Goal: Transaction & Acquisition: Purchase product/service

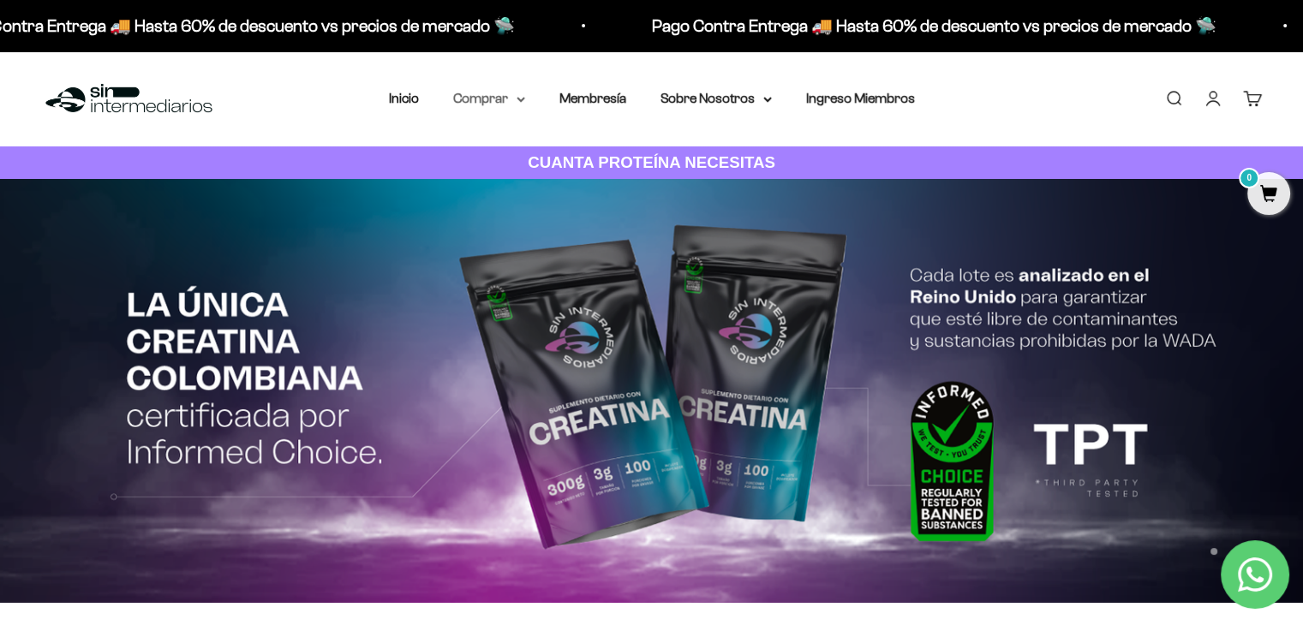
click at [518, 104] on summary "Comprar" at bounding box center [489, 98] width 72 height 22
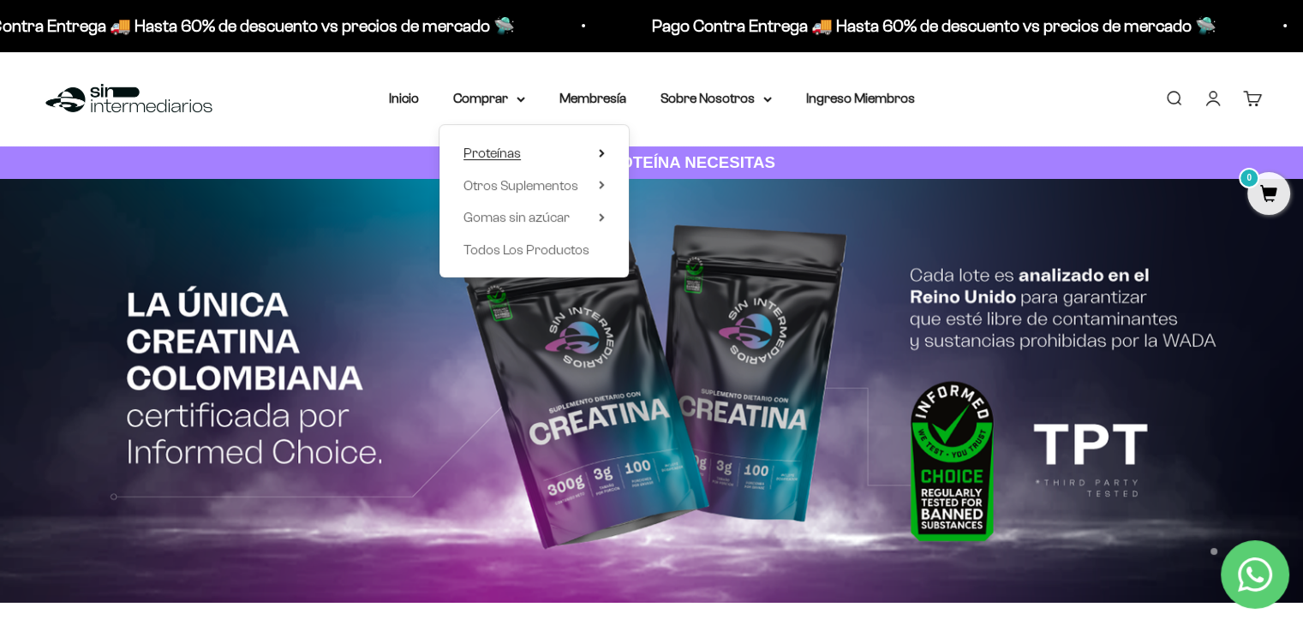
click at [603, 152] on icon at bounding box center [602, 153] width 6 height 9
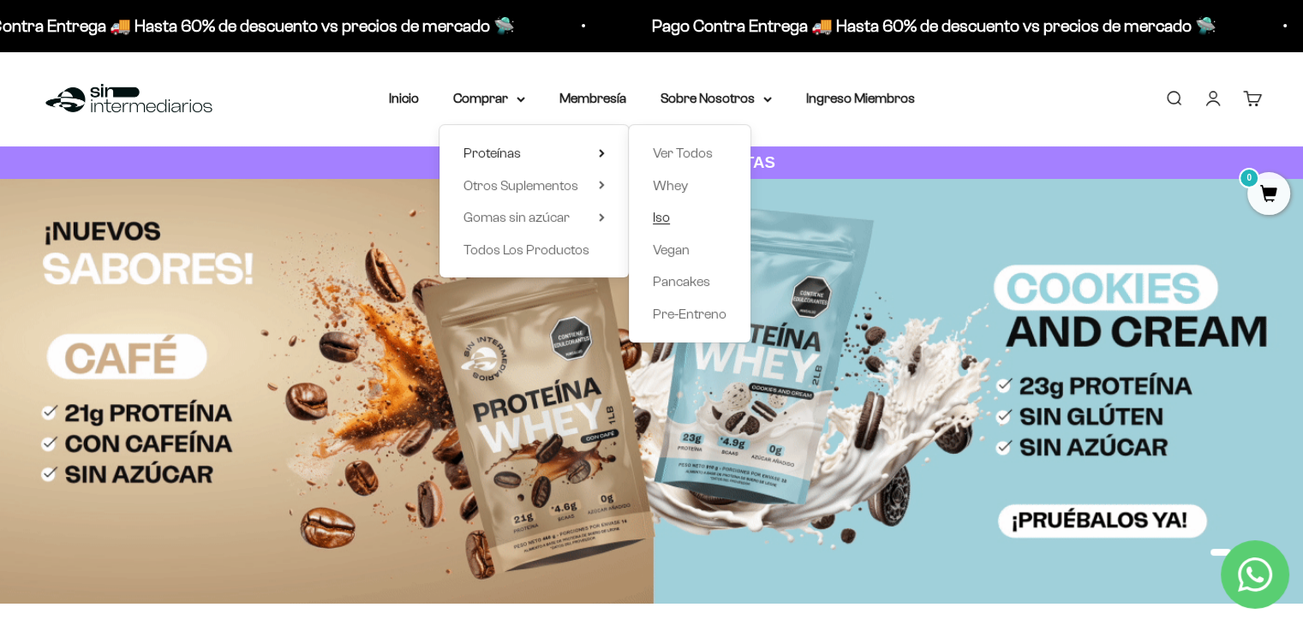
click at [664, 228] on span "Iso" at bounding box center [661, 217] width 17 height 22
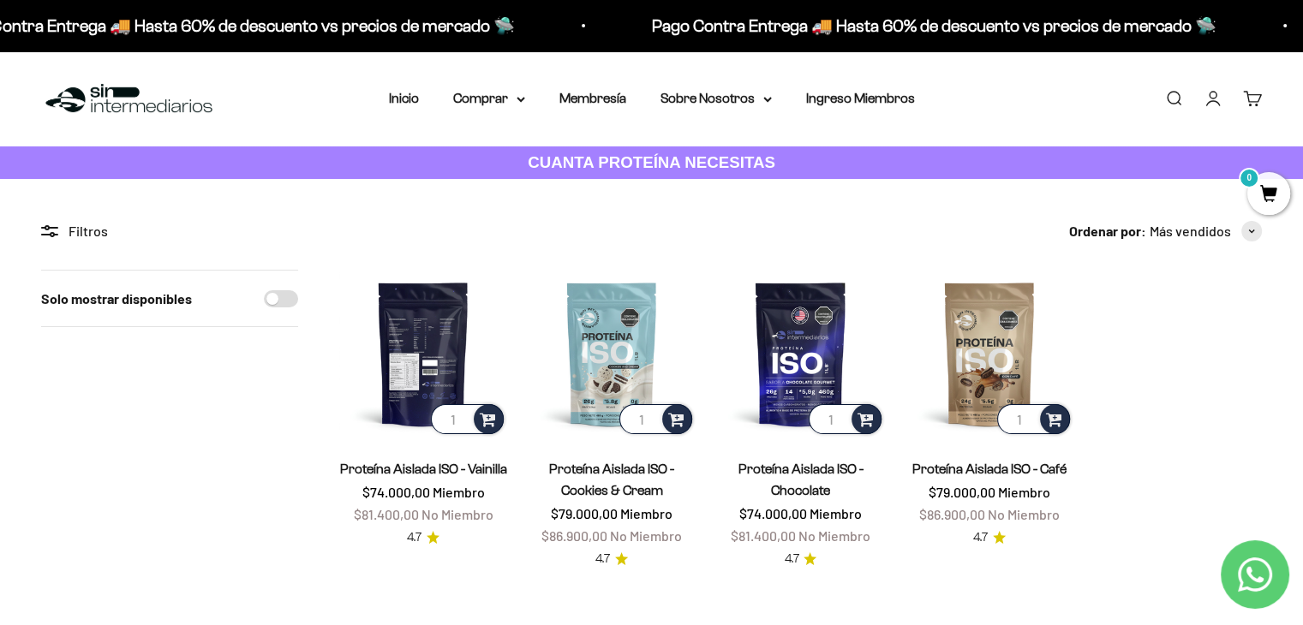
click at [432, 316] on img at bounding box center [423, 354] width 168 height 168
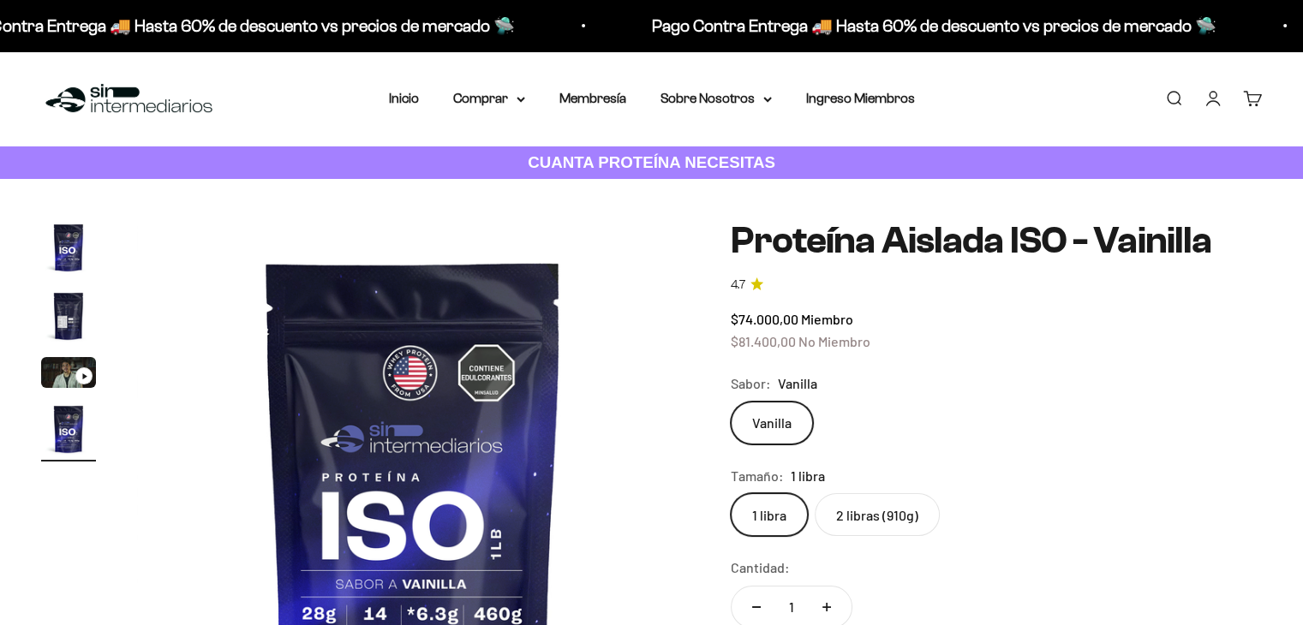
scroll to position [0, 1719]
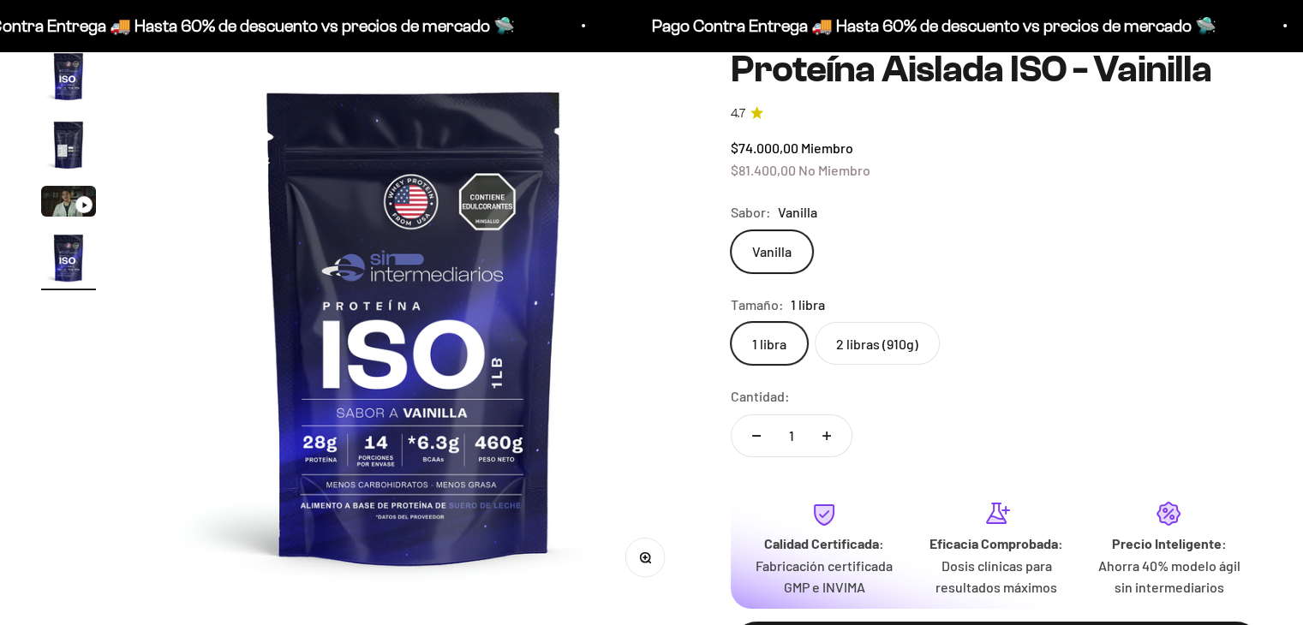
click at [898, 343] on label "2 libras (910g)" at bounding box center [877, 343] width 125 height 43
click at [731, 322] on input "2 libras (910g)" at bounding box center [730, 321] width 1 height 1
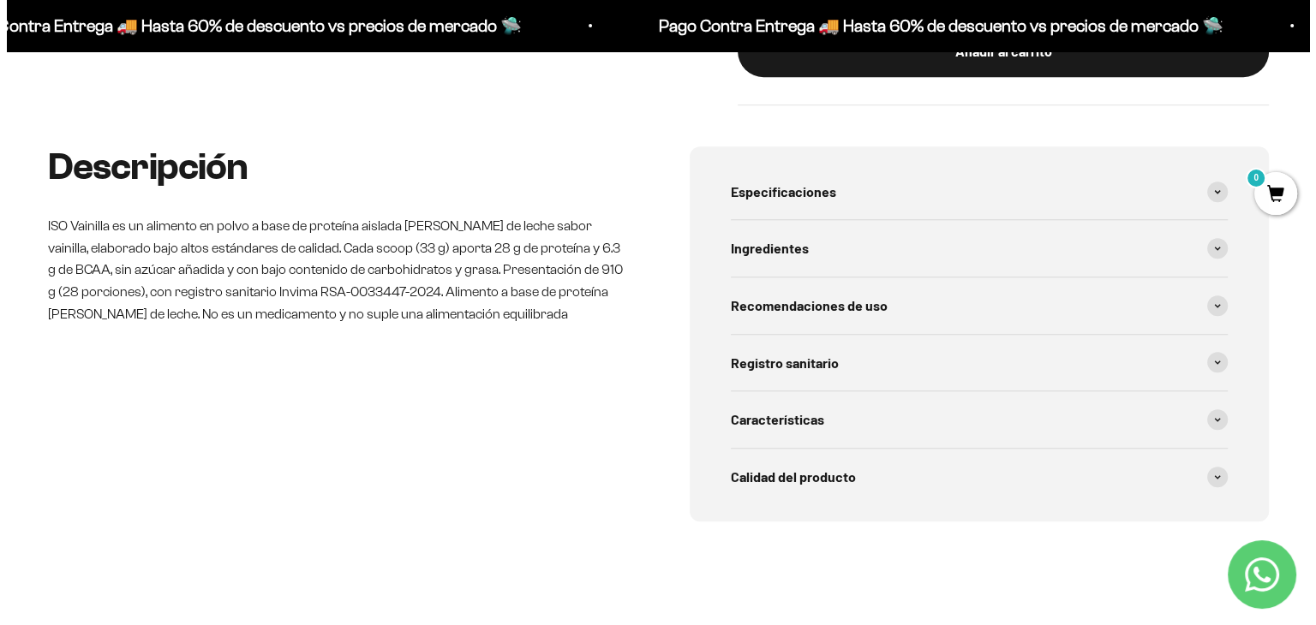
scroll to position [1113, 0]
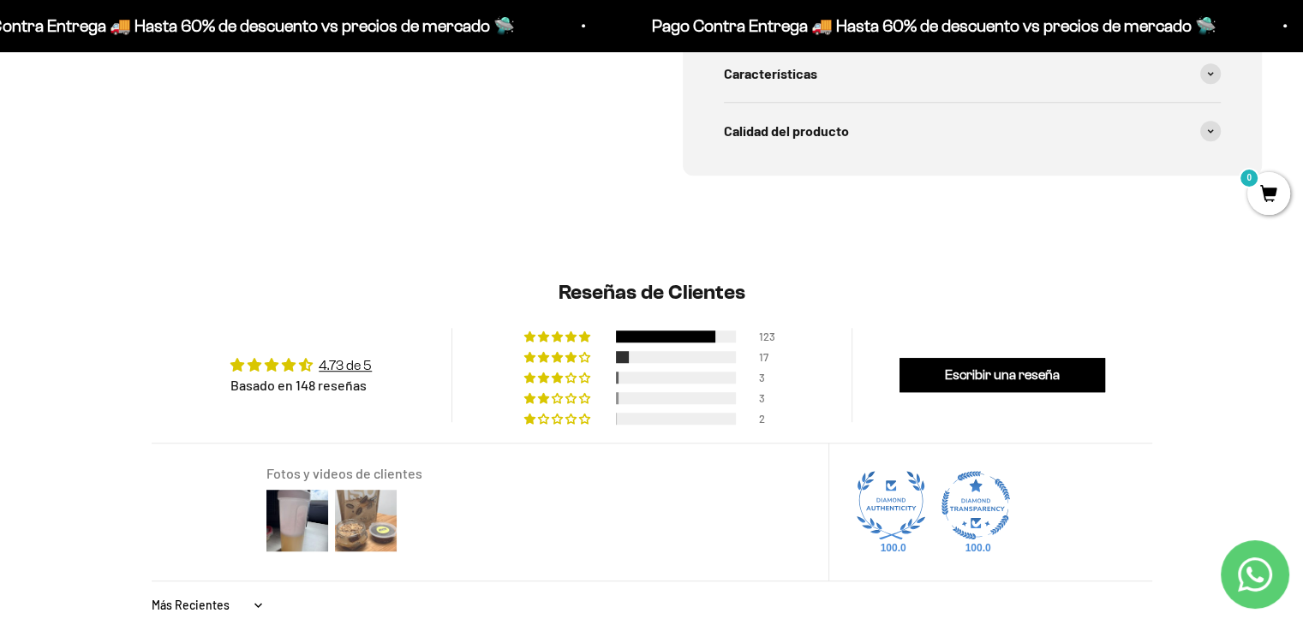
click at [363, 508] on img at bounding box center [365, 521] width 69 height 69
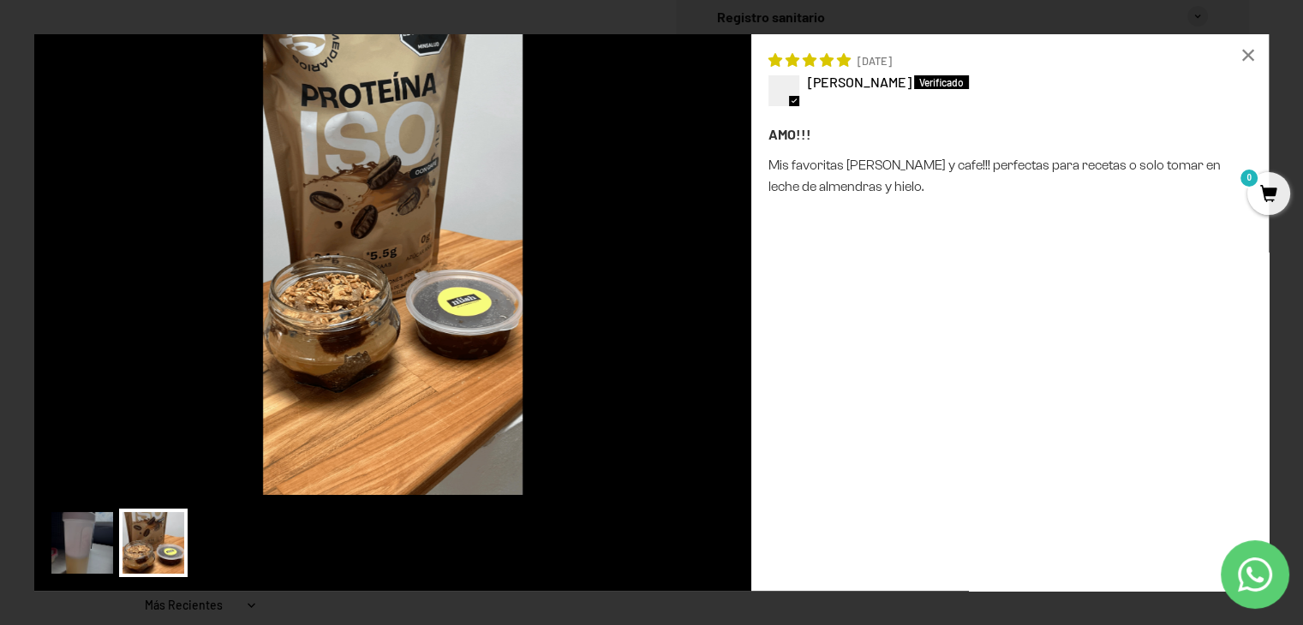
scroll to position [0, 1720]
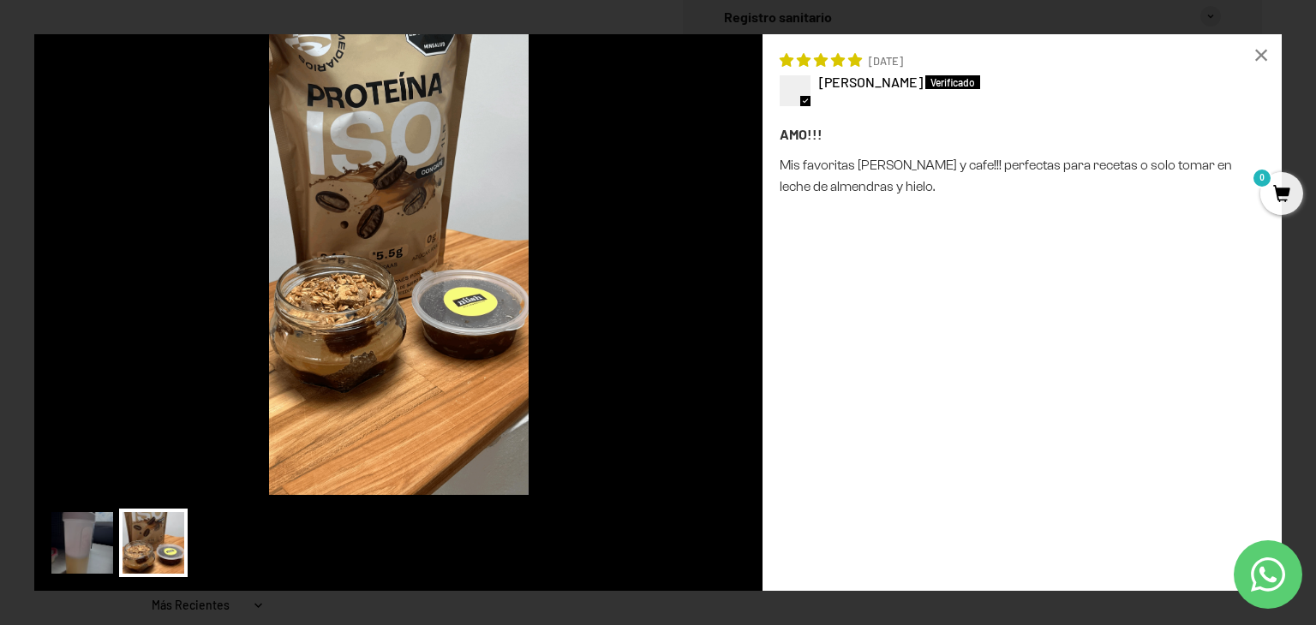
click at [14, 290] on div "Loading... × 08/05/2025 alexandra sanclemente AMO!!! Mis favoritas Vainilla y c…" at bounding box center [658, 312] width 1316 height 625
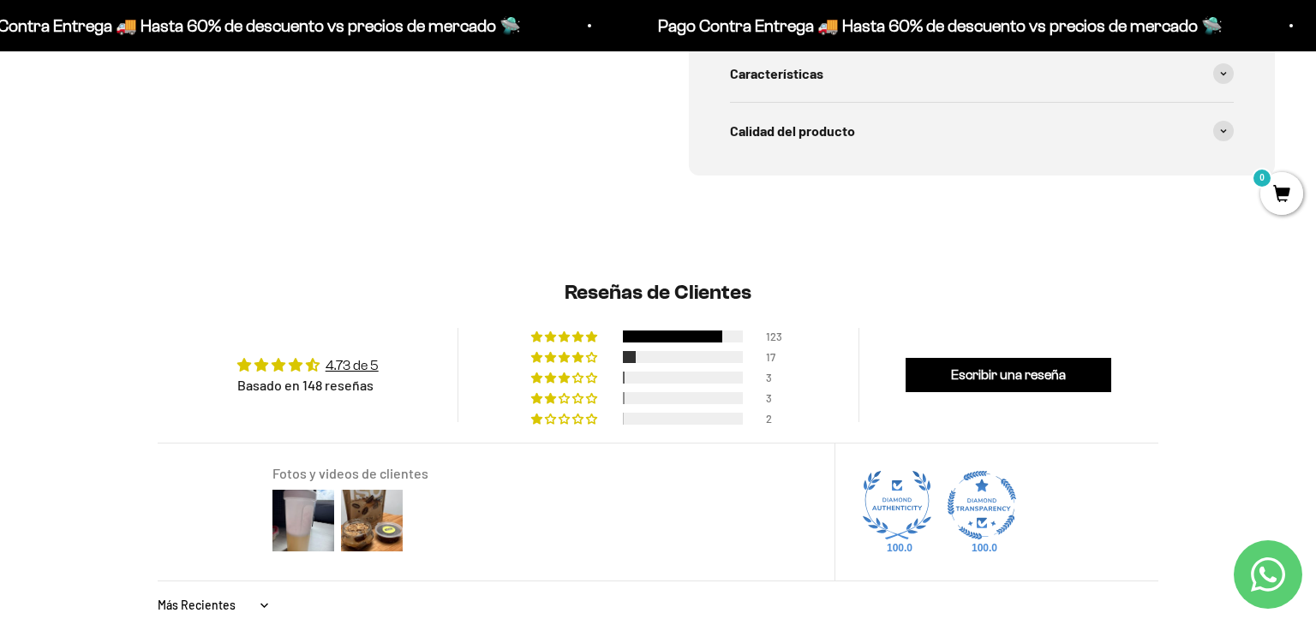
scroll to position [0, 1719]
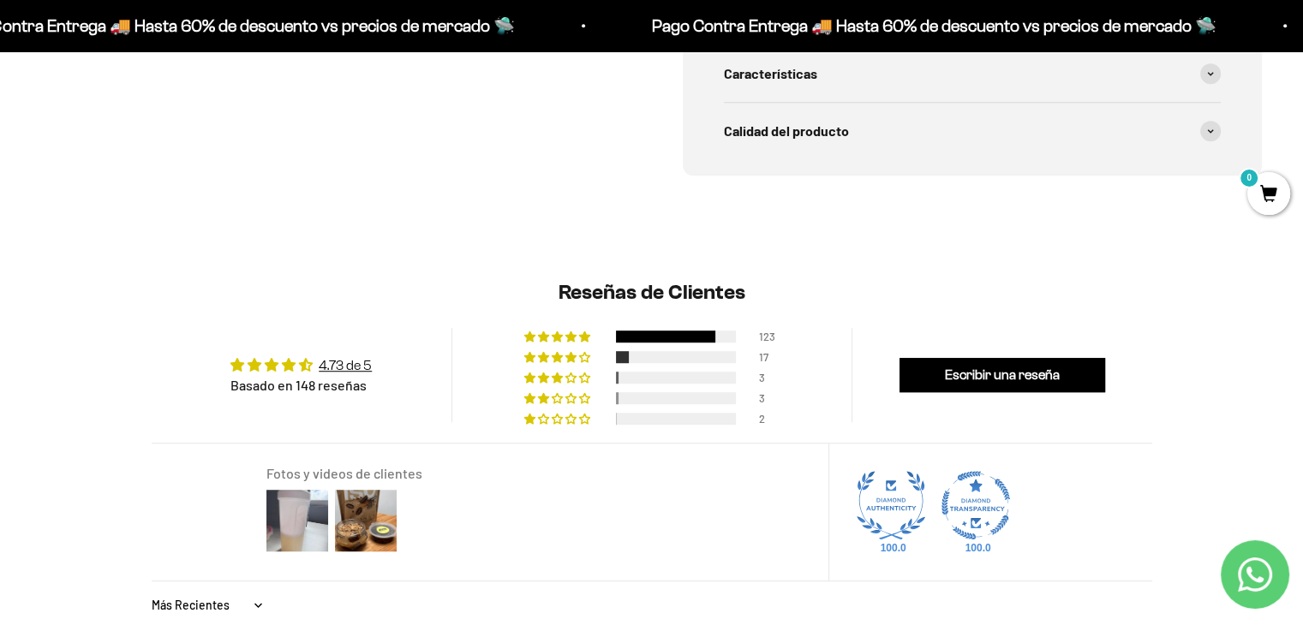
click at [319, 520] on img at bounding box center [297, 521] width 69 height 69
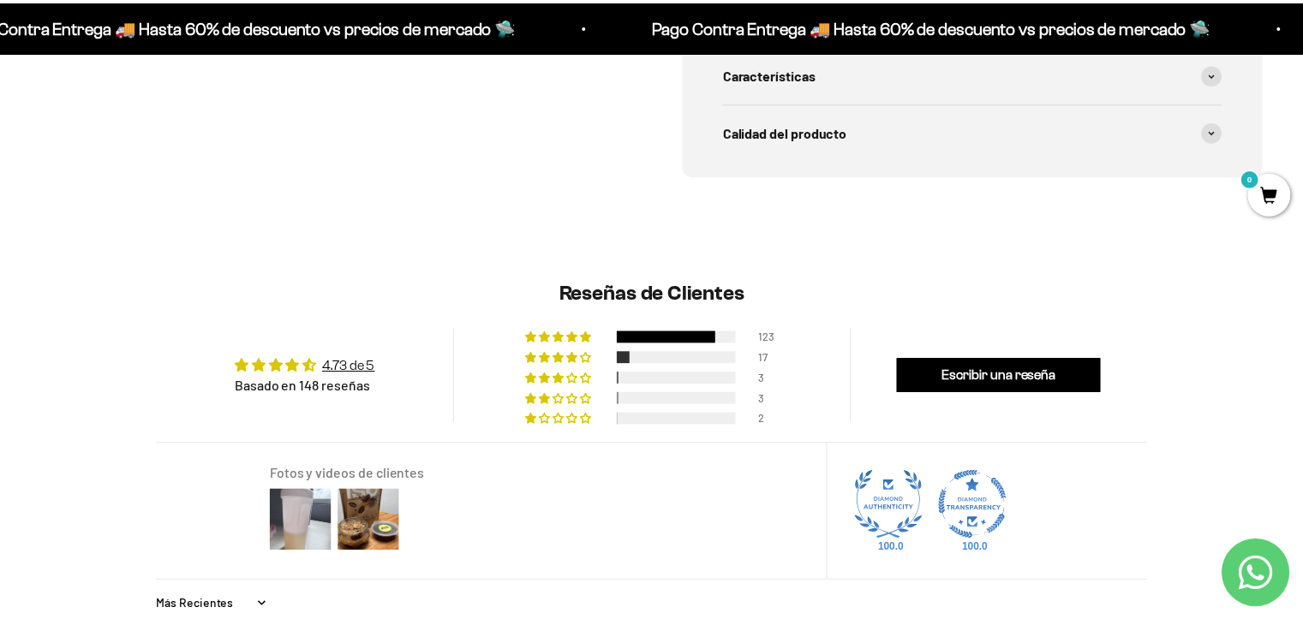
scroll to position [0, 1720]
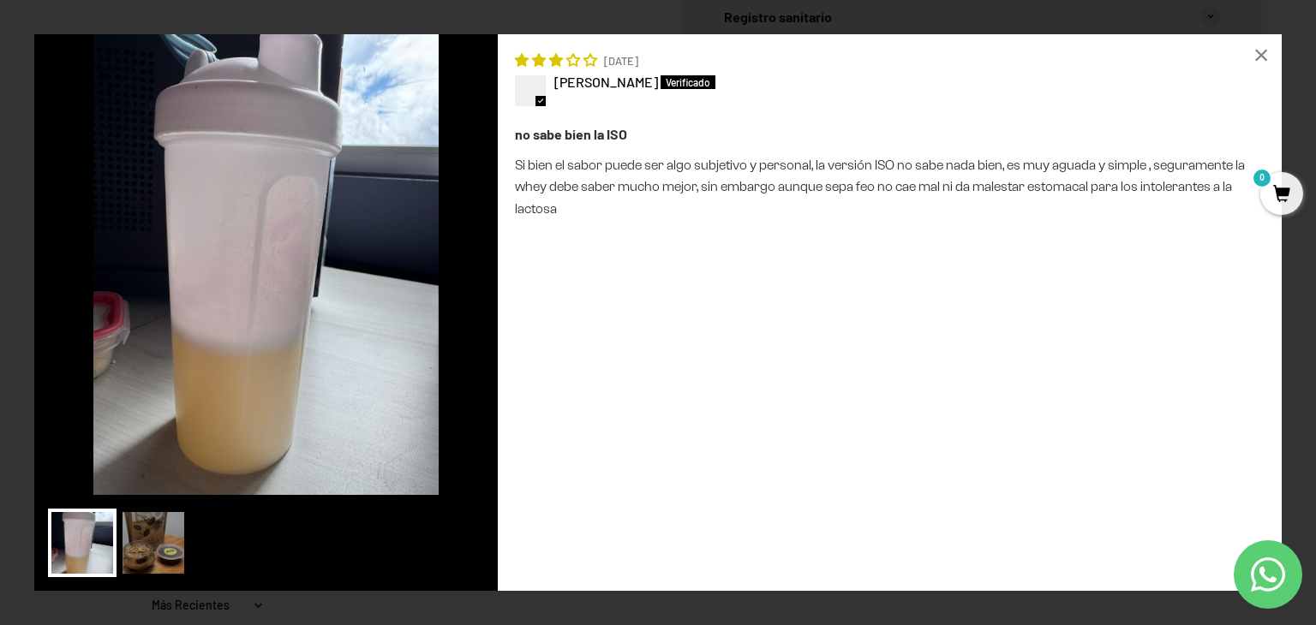
click at [0, 266] on div "× 09/05/2025 Salo no sabe bien la ISO Si bien el sabor puede ser algo subjetivo…" at bounding box center [658, 312] width 1316 height 625
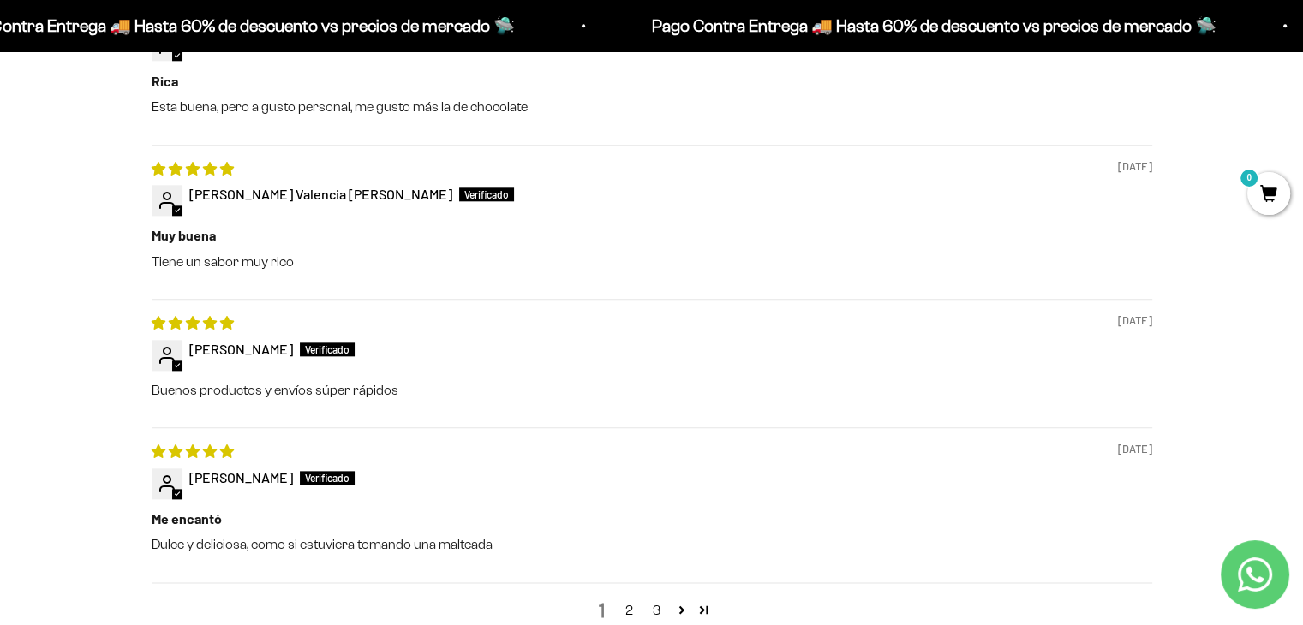
scroll to position [1970, 0]
